Goal: Information Seeking & Learning: Learn about a topic

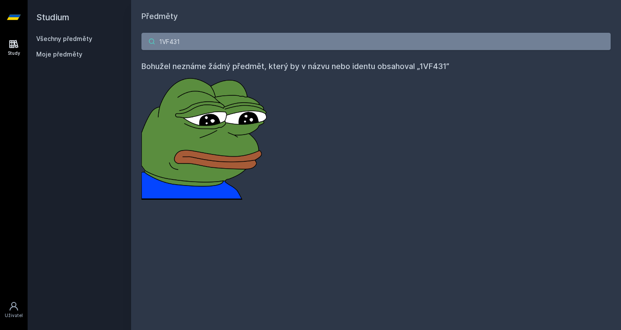
click at [191, 42] on input "1VF431" at bounding box center [377, 41] width 470 height 17
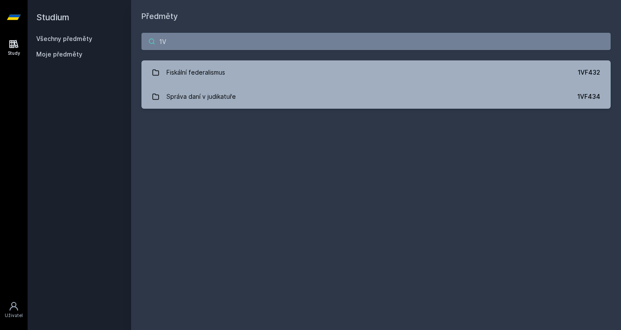
type input "1"
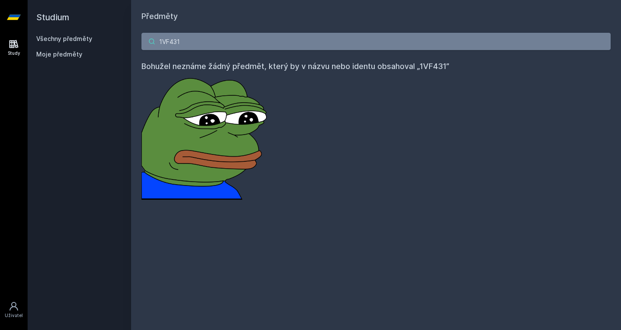
paste input "1F20"
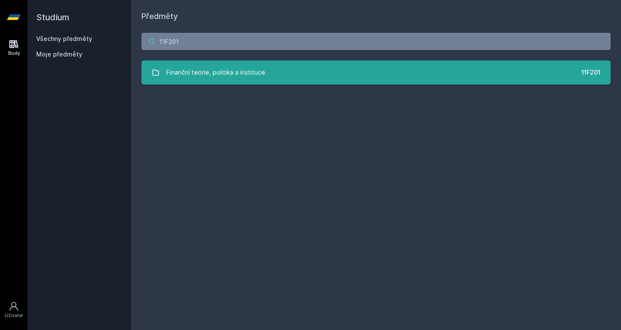
type input "11F201"
click at [239, 69] on div "Finanční teorie, politika a instituce" at bounding box center [216, 72] width 99 height 17
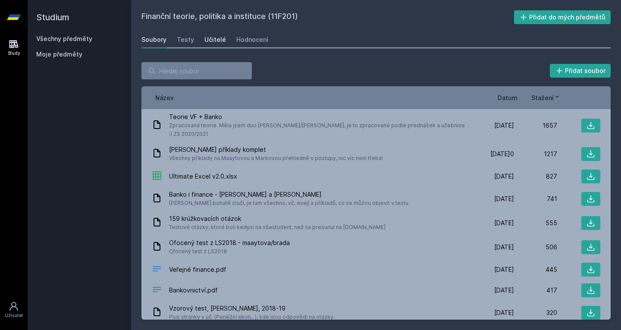
click at [217, 41] on div "Učitelé" at bounding box center [216, 39] width 22 height 9
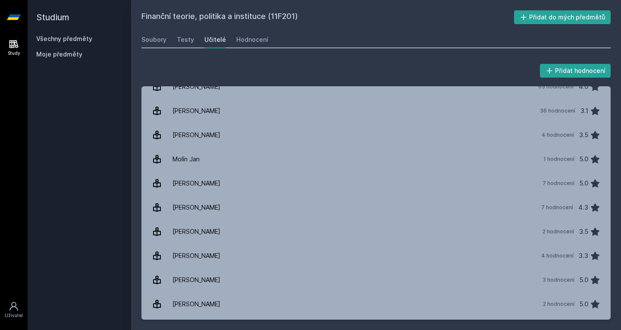
scroll to position [250, 0]
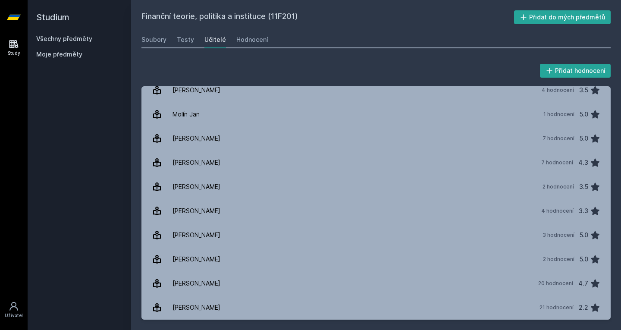
click at [71, 37] on link "Všechny předměty" at bounding box center [64, 38] width 56 height 7
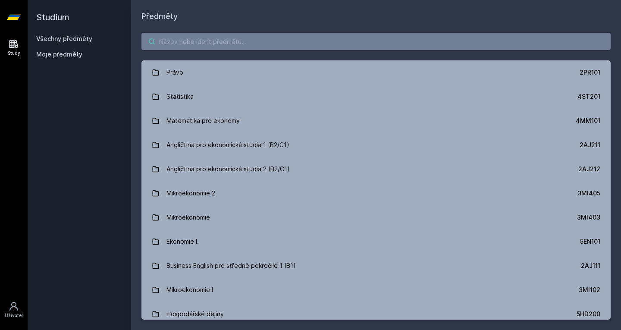
click at [182, 40] on input "search" at bounding box center [377, 41] width 470 height 17
paste input "1VF432"
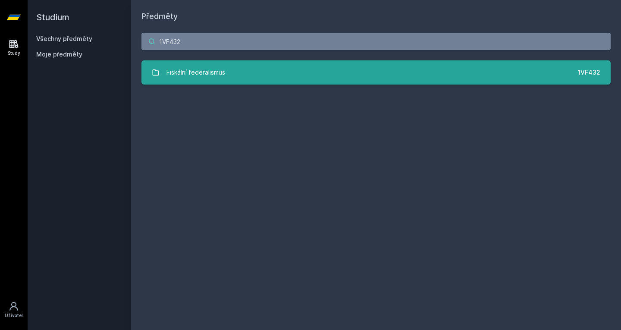
type input "1VF432"
click at [197, 65] on div "Fiskální federalismus" at bounding box center [196, 72] width 59 height 17
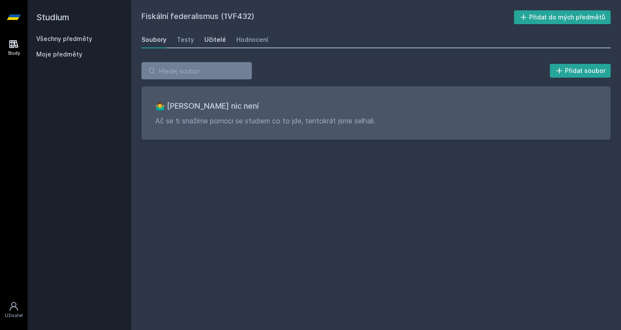
click at [212, 38] on div "Učitelé" at bounding box center [216, 39] width 22 height 9
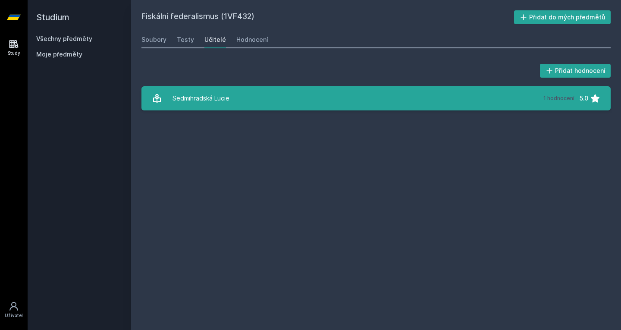
click at [231, 101] on link "Sedmihradská Lucie 1 hodnocení 5.0" at bounding box center [377, 98] width 470 height 24
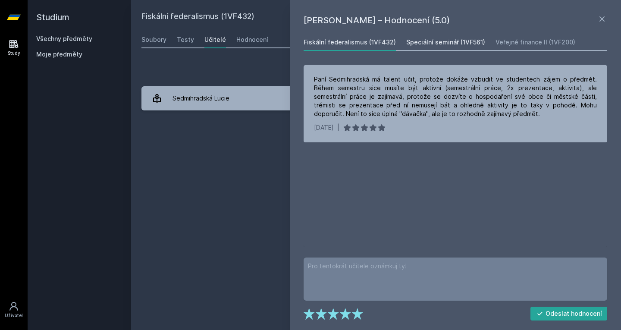
click at [421, 43] on div "Speciální seminář (1VF561)" at bounding box center [446, 42] width 79 height 9
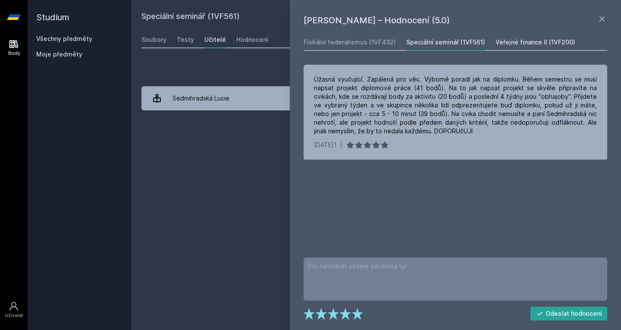
click at [516, 43] on div "Veřejné finance II (1VF200)" at bounding box center [536, 42] width 80 height 9
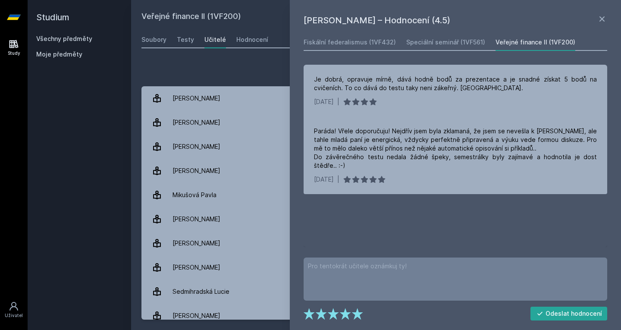
click at [414, 224] on div "Je dobrá, opravuje mírně, dává hodně bodů za prezentace a je snadné získat 5 bo…" at bounding box center [456, 156] width 304 height 183
click at [67, 36] on link "Všechny předměty" at bounding box center [64, 38] width 56 height 7
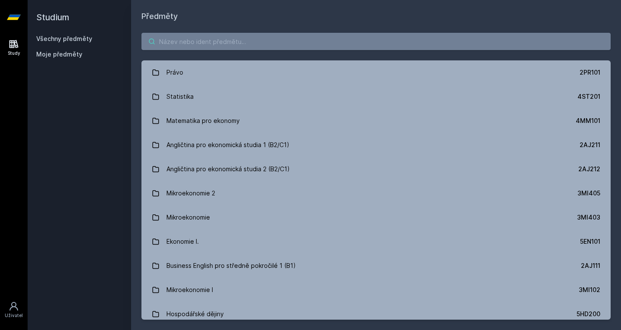
click at [192, 46] on input "search" at bounding box center [377, 41] width 470 height 17
paste input "2SE272"
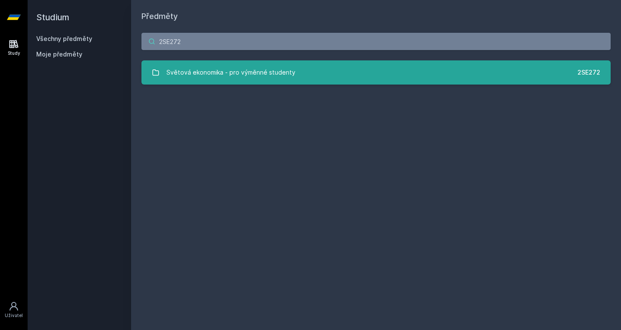
type input "2SE272"
click at [201, 62] on link "Světová ekonomika - pro výměnné studenty 2SE272" at bounding box center [377, 72] width 470 height 24
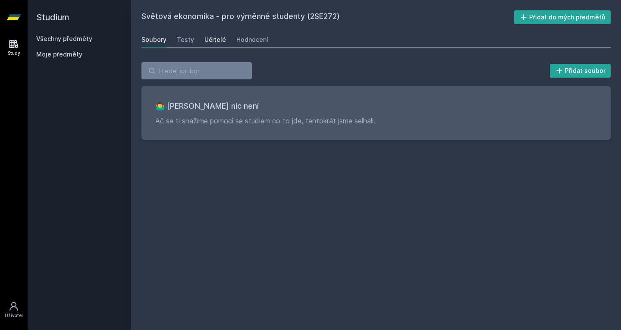
click at [208, 38] on div "Učitelé" at bounding box center [216, 39] width 22 height 9
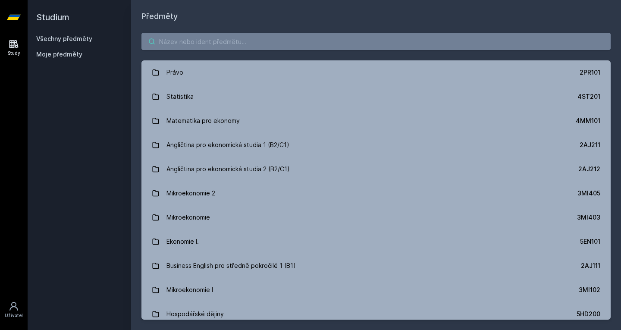
click at [195, 44] on input "search" at bounding box center [377, 41] width 470 height 17
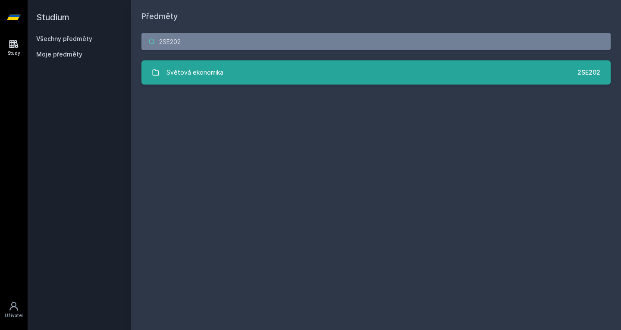
type input "2SE202"
click at [204, 68] on div "Světová ekonomika" at bounding box center [195, 72] width 57 height 17
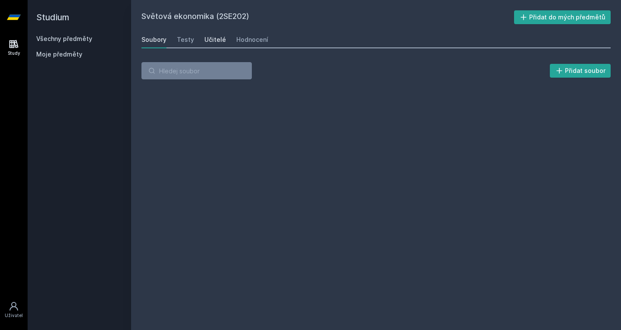
click at [209, 41] on div "Učitelé" at bounding box center [216, 39] width 22 height 9
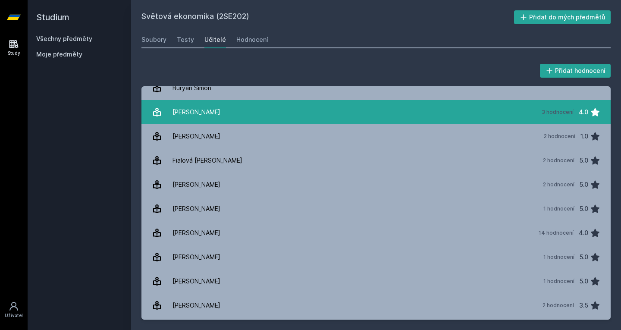
scroll to position [47, 0]
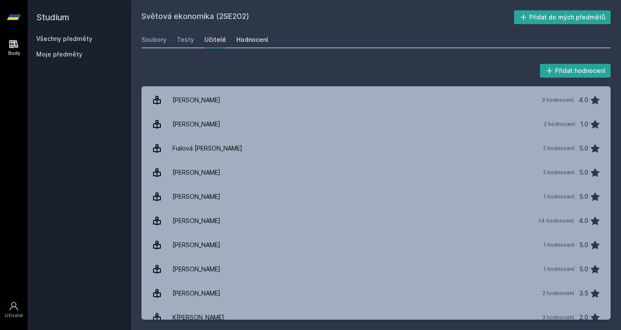
click at [248, 44] on link "Hodnocení" at bounding box center [253, 39] width 32 height 17
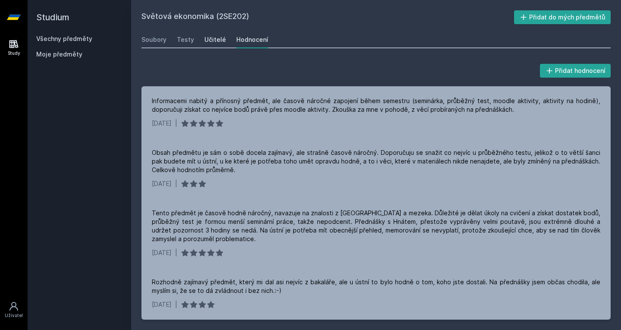
click at [208, 40] on div "Učitelé" at bounding box center [216, 39] width 22 height 9
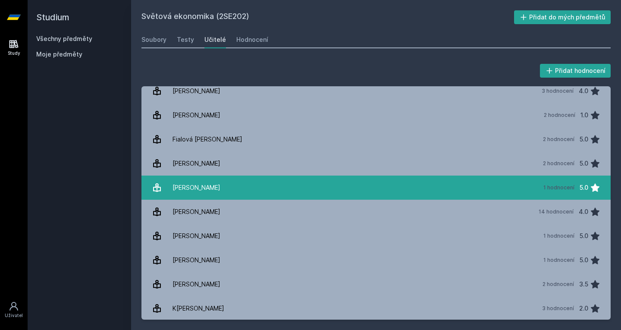
scroll to position [56, 0]
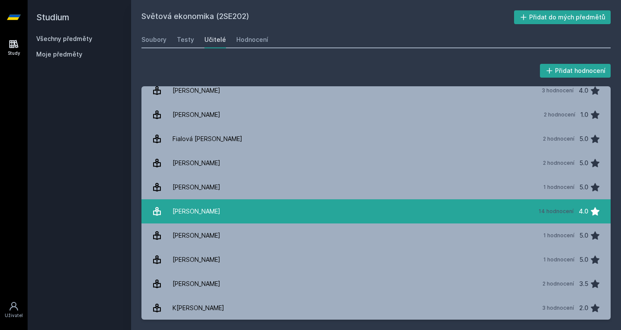
click at [200, 206] on div "[PERSON_NAME]" at bounding box center [197, 211] width 48 height 17
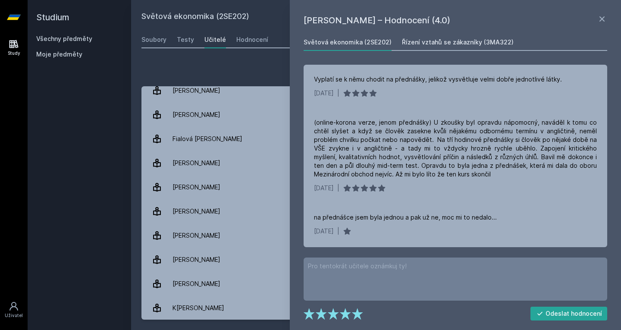
click at [426, 42] on div "Řízení vztahů se zákazníky (3MA322)" at bounding box center [458, 42] width 112 height 9
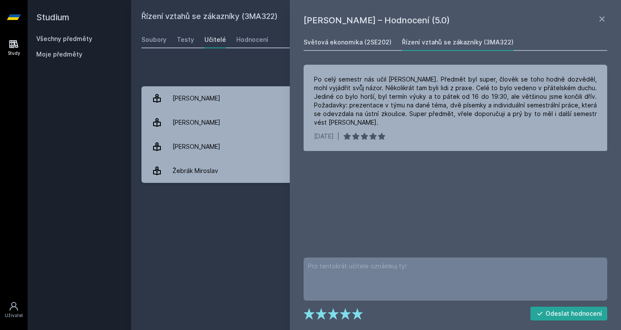
click at [348, 40] on div "Světová ekonomika (2SE202)" at bounding box center [348, 42] width 88 height 9
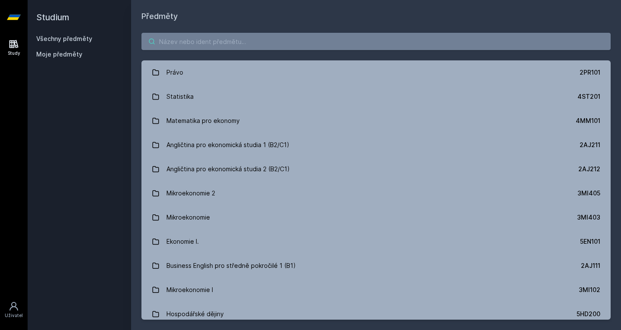
click at [206, 35] on input "search" at bounding box center [377, 41] width 470 height 17
paste input "2IB354"
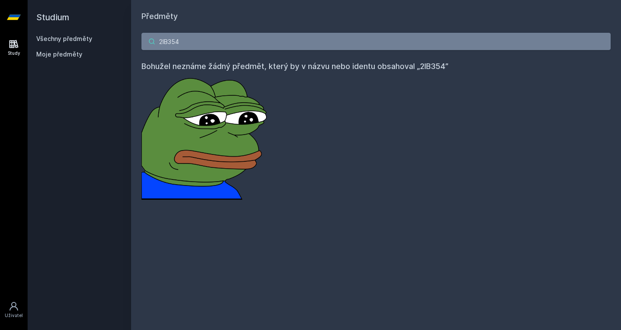
paste input "OP543"
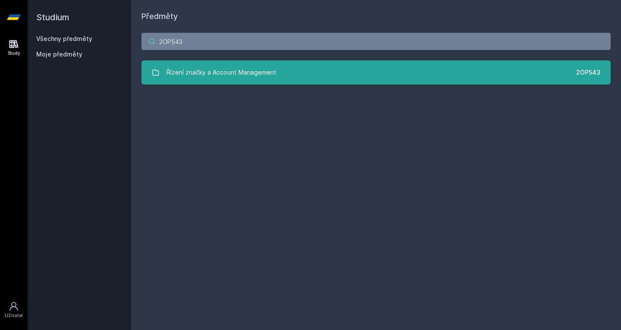
type input "2OP543"
click at [218, 81] on div "Řízení značky a Account Management" at bounding box center [222, 72] width 110 height 17
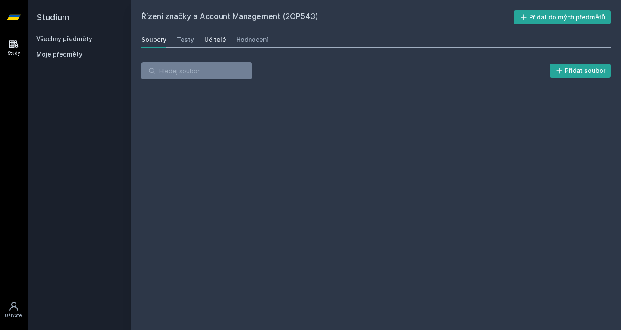
click at [219, 43] on div "Učitelé" at bounding box center [216, 39] width 22 height 9
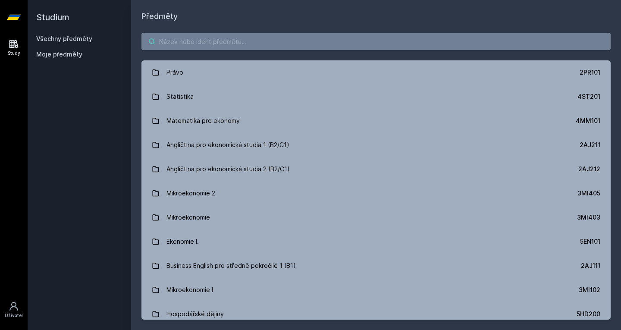
click at [207, 36] on input "search" at bounding box center [377, 41] width 470 height 17
paste input "22F501"
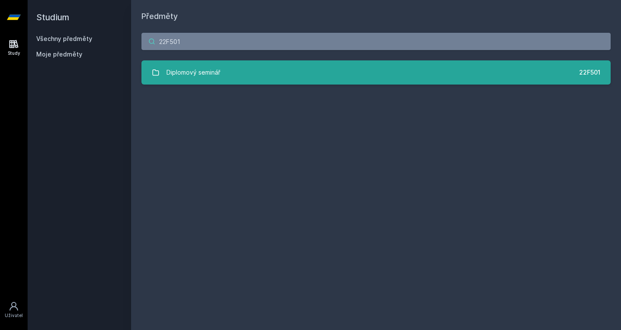
type input "22F501"
click at [203, 75] on div "Diplomový seminář" at bounding box center [194, 72] width 54 height 17
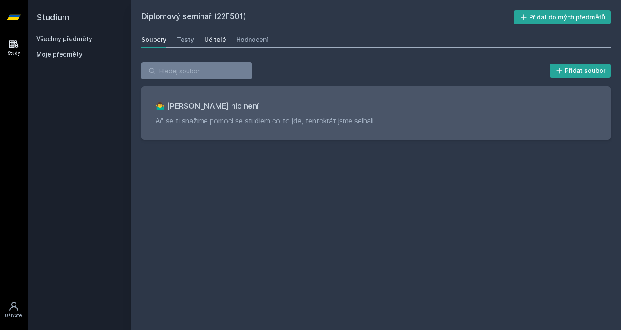
click at [214, 37] on div "Učitelé" at bounding box center [216, 39] width 22 height 9
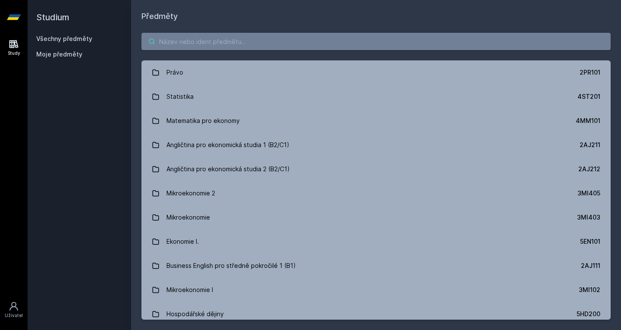
paste input "2OP541"
click at [216, 42] on input "2OP541" at bounding box center [377, 41] width 470 height 17
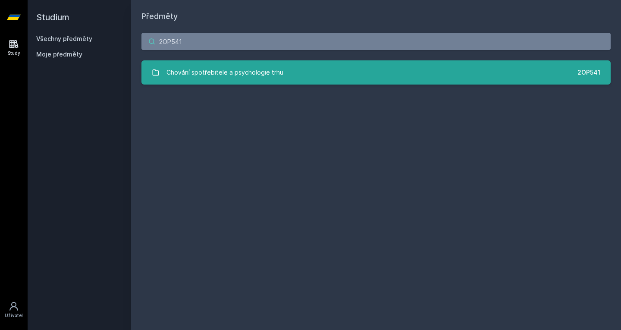
type input "2OP541"
click at [201, 70] on div "Chování spotřebitele a psychologie trhu" at bounding box center [225, 72] width 117 height 17
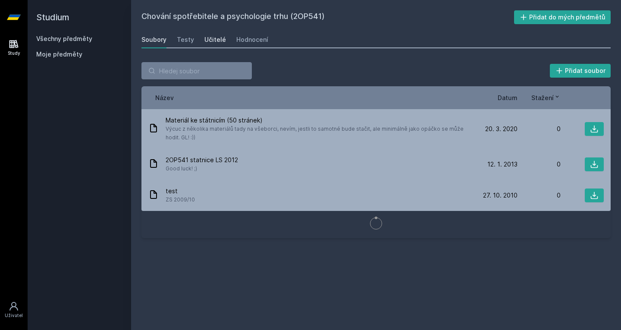
click at [215, 41] on div "Učitelé" at bounding box center [216, 39] width 22 height 9
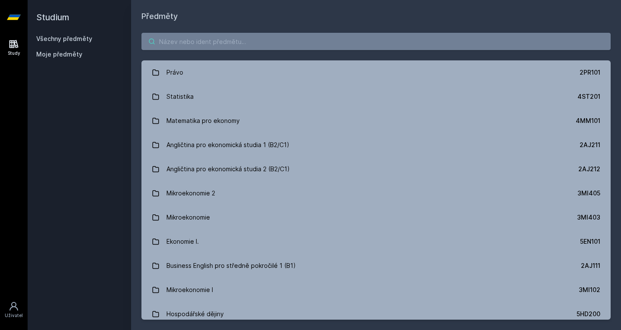
click at [202, 43] on input "search" at bounding box center [377, 41] width 470 height 17
paste input "22F301"
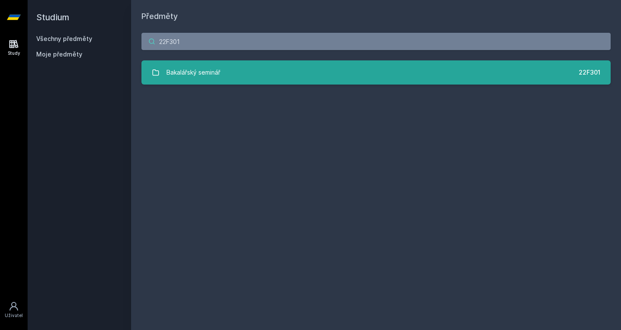
type input "22F301"
click at [191, 69] on div "Bakalářský seminář" at bounding box center [194, 72] width 54 height 17
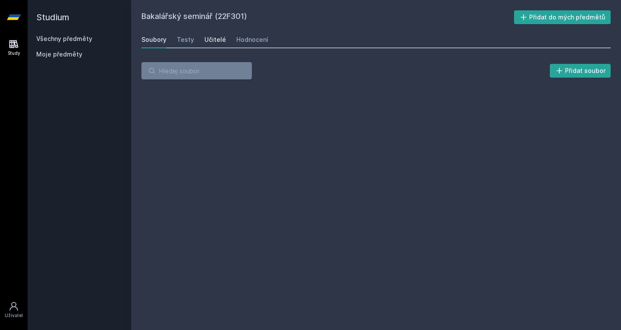
click at [212, 41] on div "Učitelé" at bounding box center [216, 39] width 22 height 9
